Goal: Transaction & Acquisition: Book appointment/travel/reservation

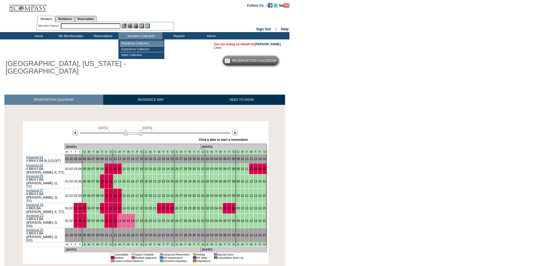
click at [129, 42] on td "Residence Collection" at bounding box center [142, 44] width 44 height 6
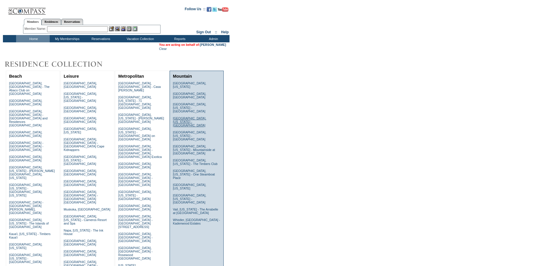
click at [202, 117] on link "Deer Valley, Utah - Montage Deer Valley" at bounding box center [189, 122] width 33 height 11
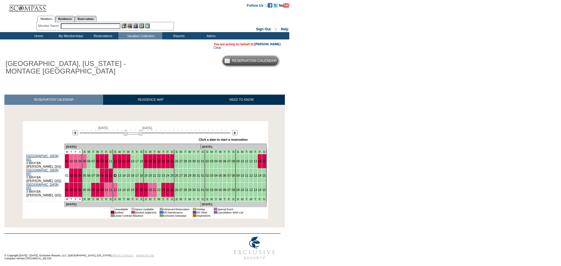
click at [113, 174] on link "12" at bounding box center [115, 176] width 4 height 4
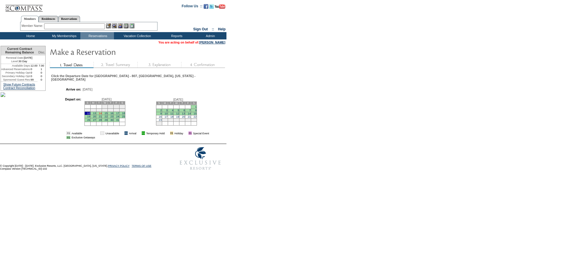
click at [102, 115] on link "14" at bounding box center [100, 113] width 3 height 3
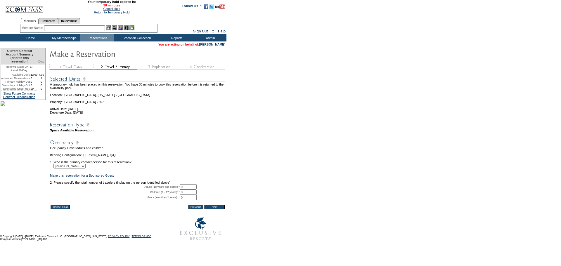
drag, startPoint x: 188, startPoint y: 197, endPoint x: 176, endPoint y: 198, distance: 12.1
click at [176, 190] on tr "Adults (18 years and older): * 0 * *" at bounding box center [137, 186] width 175 height 5
type input "2"
click at [224, 210] on input "Next" at bounding box center [214, 207] width 20 height 5
